Goal: Check status: Check status

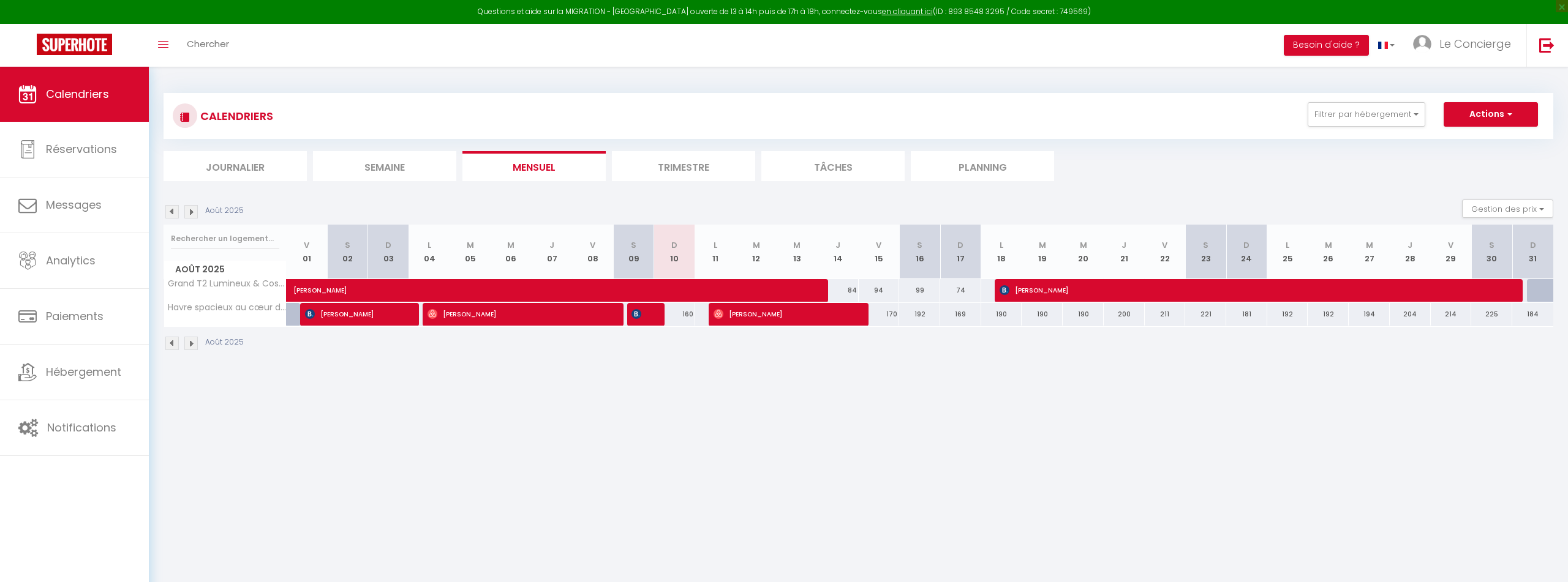
select select
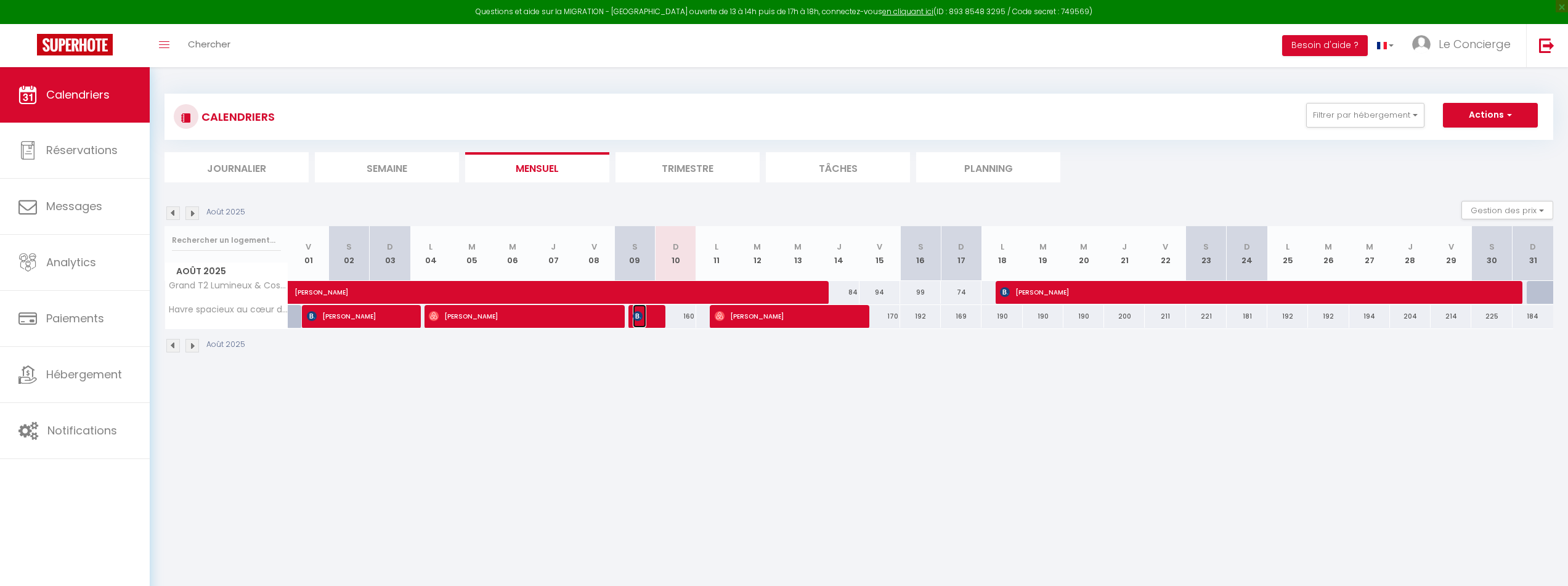
click at [643, 320] on span "[PERSON_NAME]" at bounding box center [639, 316] width 13 height 23
select select "OK"
select select "0"
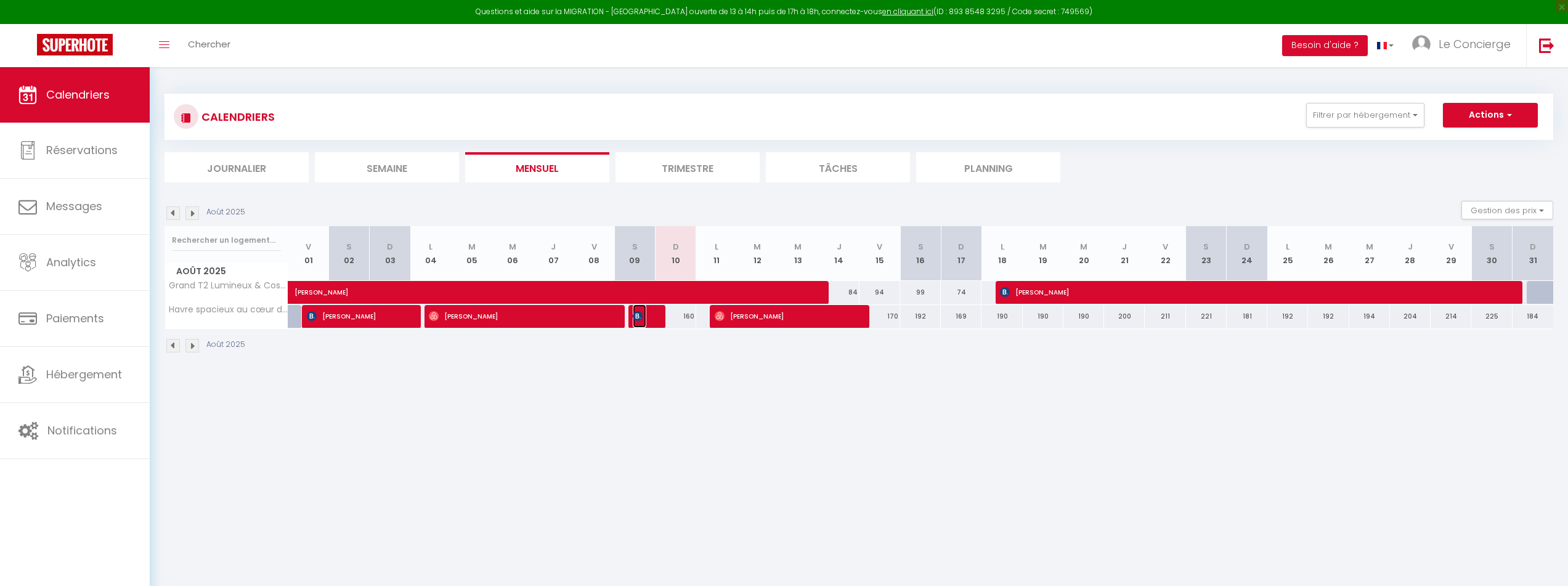
select select "1"
select select
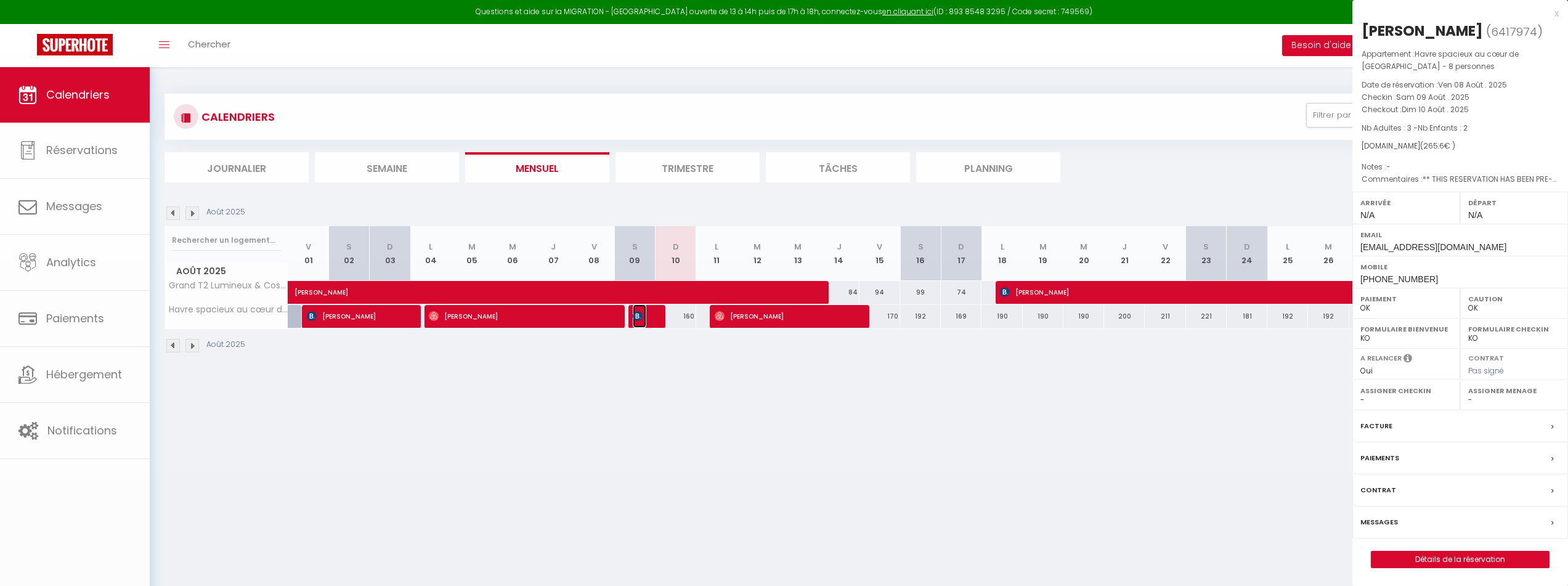
select select "48851"
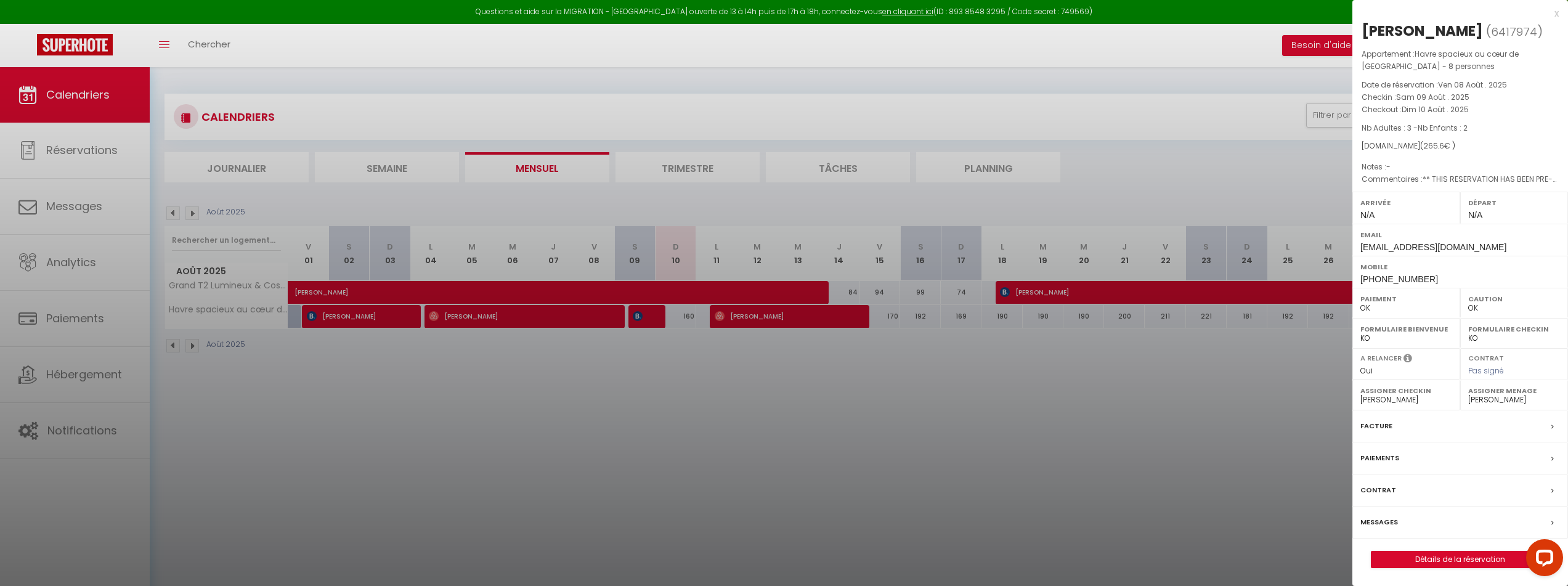
click at [1010, 320] on div at bounding box center [784, 293] width 1568 height 586
